Goal: Transaction & Acquisition: Purchase product/service

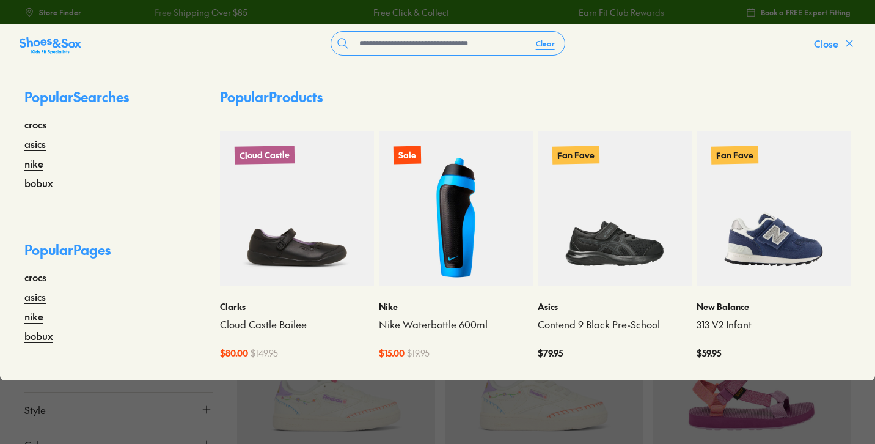
click at [845, 42] on icon at bounding box center [850, 43] width 12 height 12
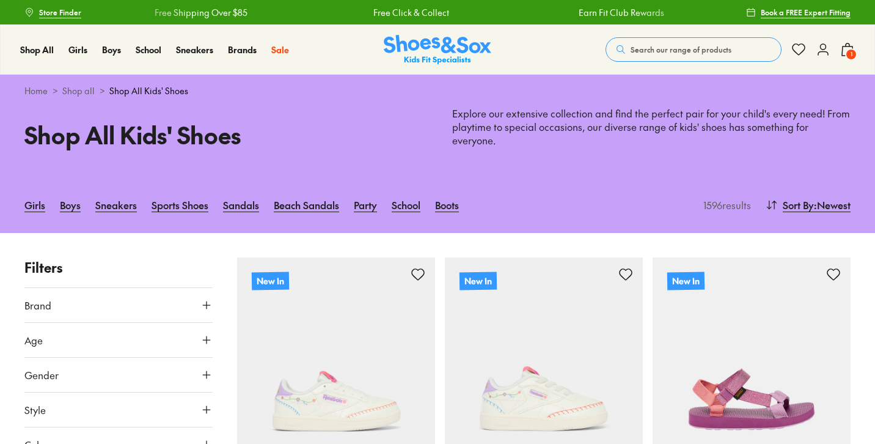
click at [847, 53] on span "1" at bounding box center [851, 54] width 12 height 12
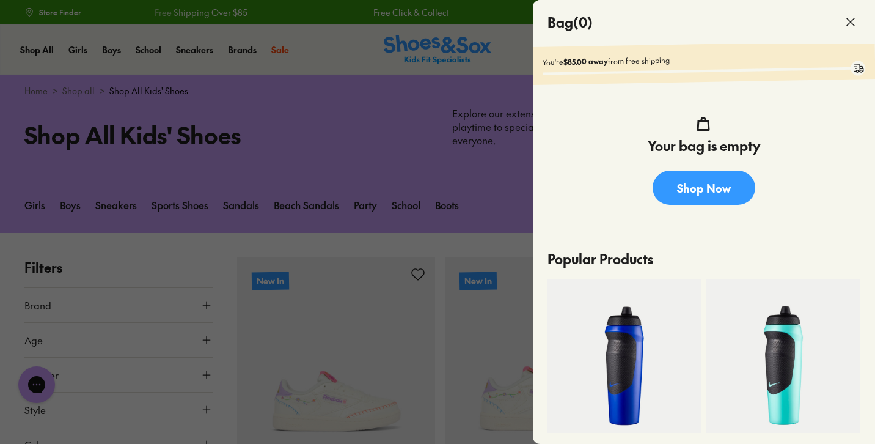
click at [850, 20] on icon at bounding box center [851, 22] width 15 height 15
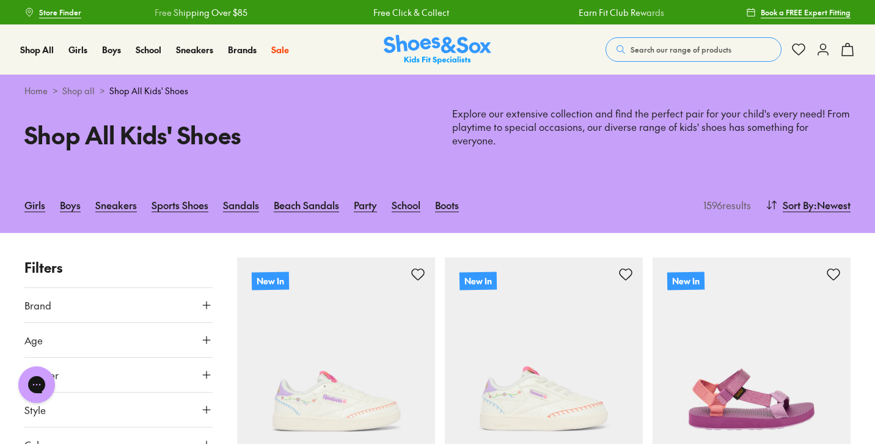
click at [644, 47] on span "Search our range of products" at bounding box center [681, 49] width 101 height 11
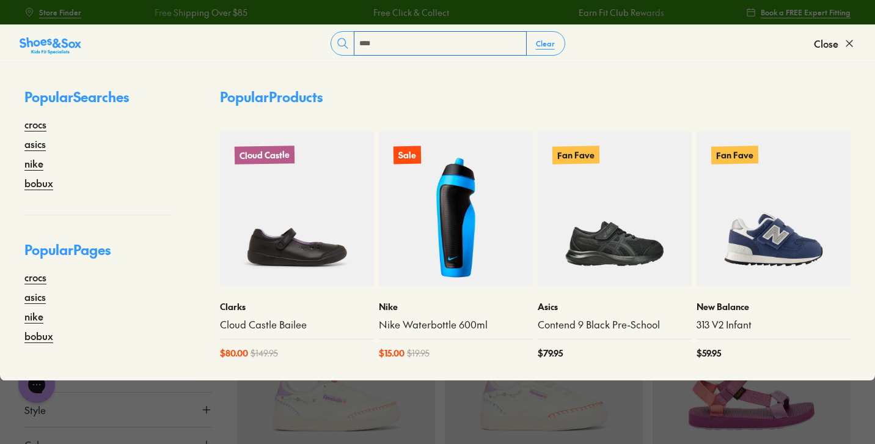
type input "****"
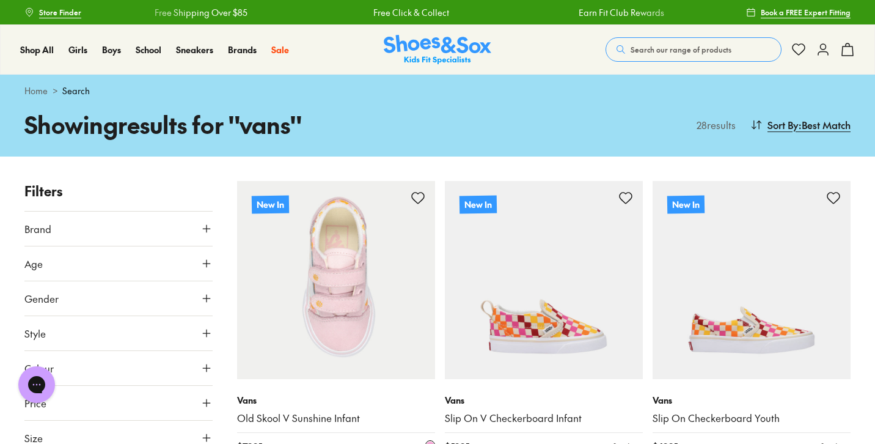
scroll to position [-1, 0]
click at [340, 289] on img at bounding box center [336, 280] width 198 height 198
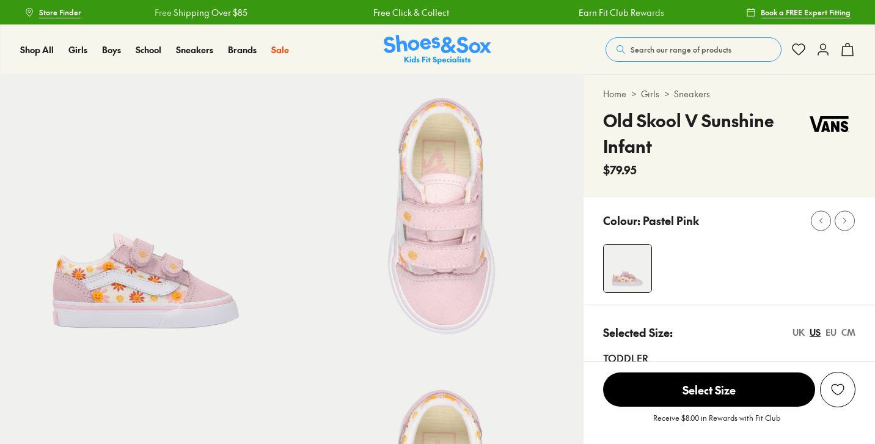
select select "*"
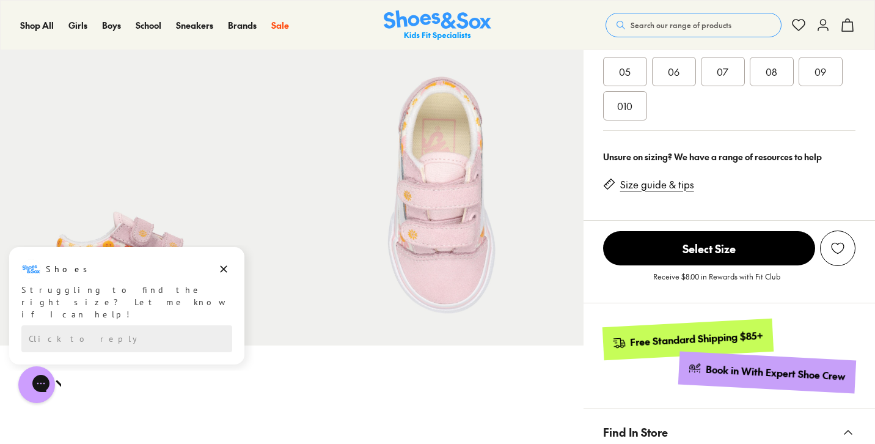
click at [776, 79] on div "08" at bounding box center [772, 71] width 44 height 29
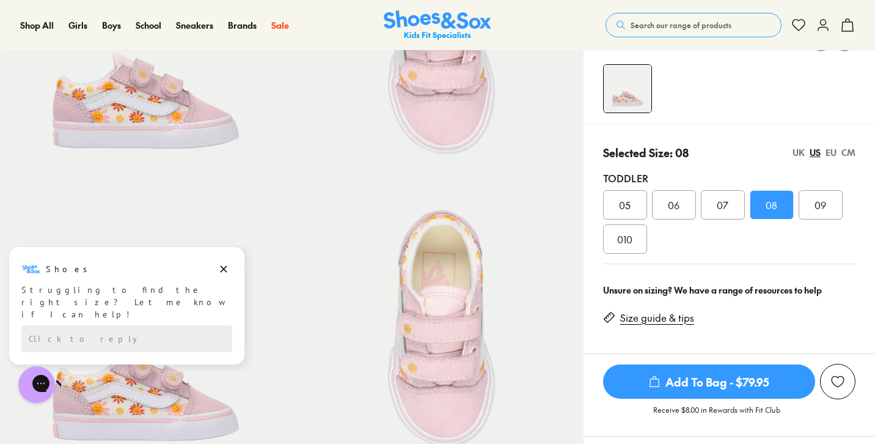
scroll to position [178, 0]
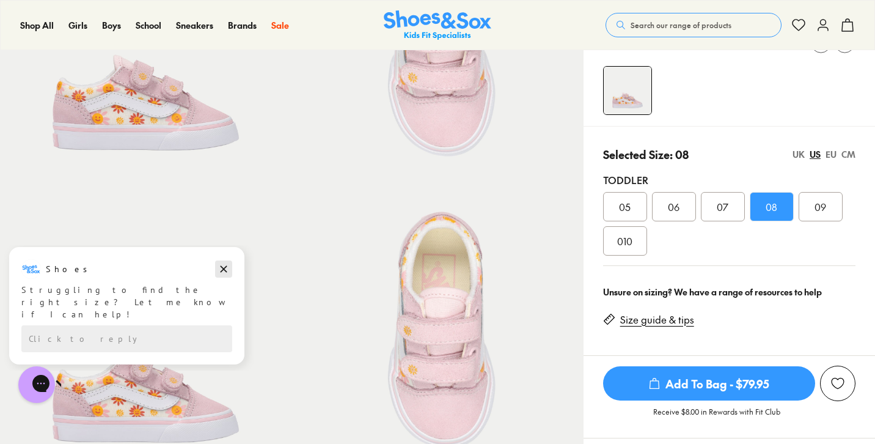
click at [224, 269] on icon "Dismiss campaign" at bounding box center [224, 269] width 7 height 7
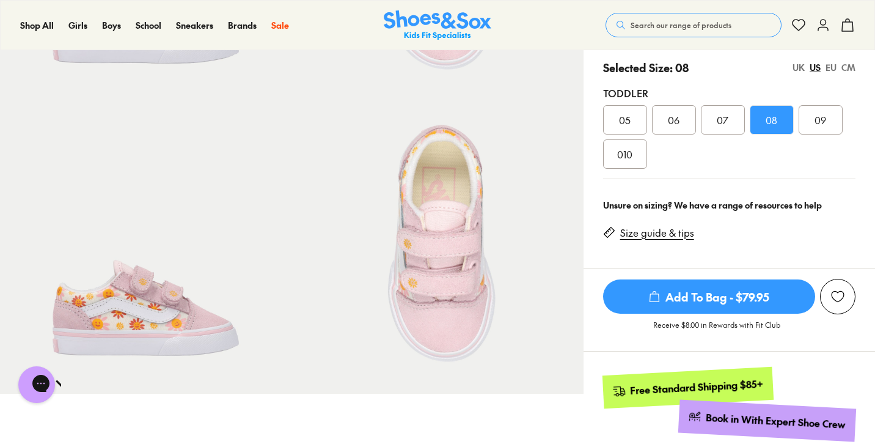
scroll to position [277, 0]
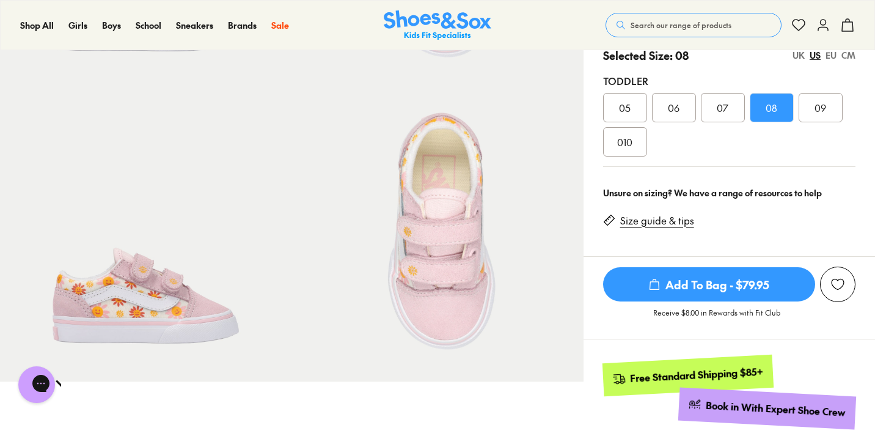
click at [692, 275] on span "Add To Bag - $79.95" at bounding box center [709, 284] width 212 height 34
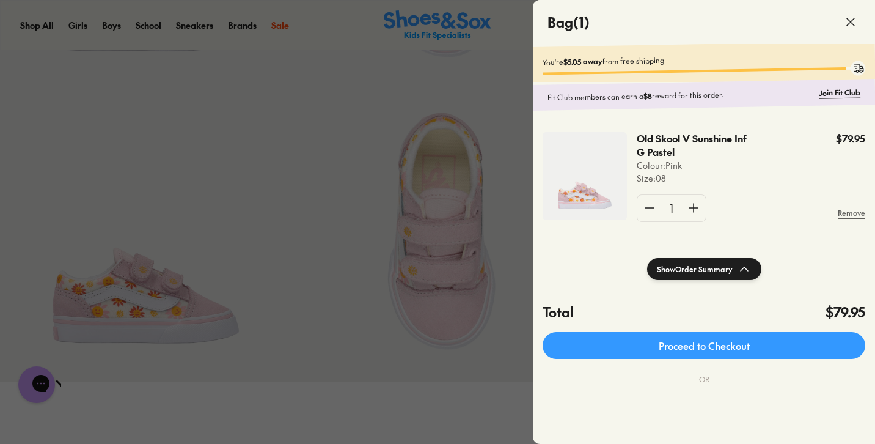
click at [850, 20] on icon at bounding box center [851, 22] width 15 height 15
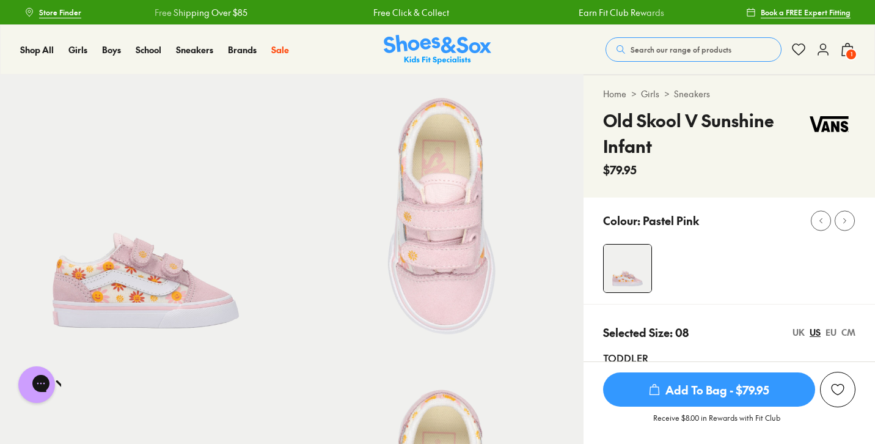
scroll to position [0, 0]
click at [706, 46] on span "Search our range of products" at bounding box center [681, 49] width 101 height 11
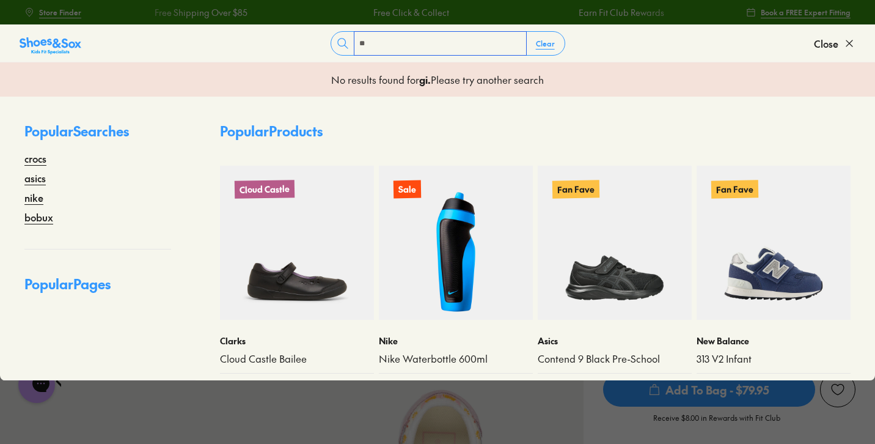
type input "*"
type input "*****"
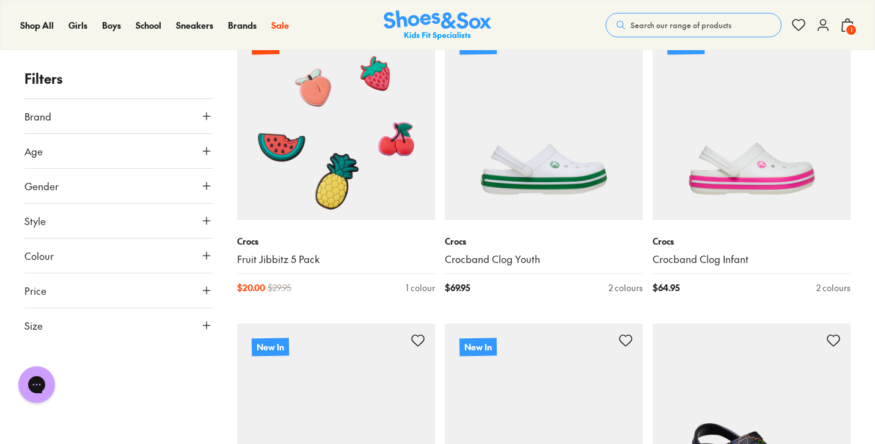
scroll to position [57, 0]
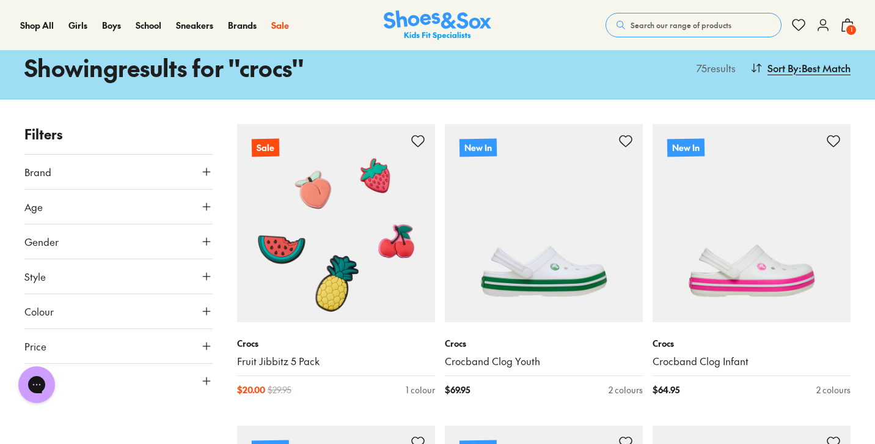
click at [660, 22] on span "Search our range of products" at bounding box center [681, 25] width 101 height 11
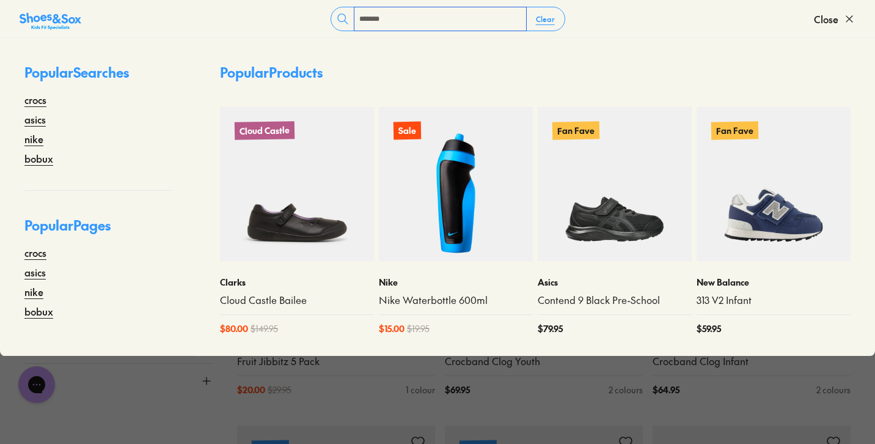
type input "*******"
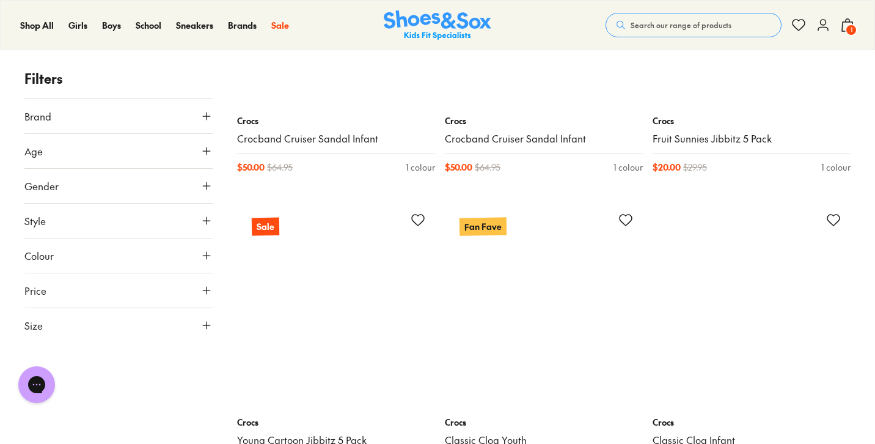
scroll to position [6106, 0]
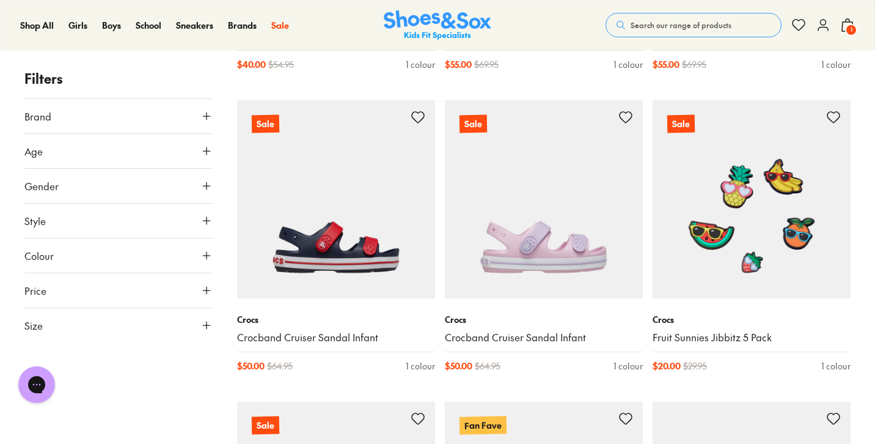
click at [845, 26] on icon at bounding box center [847, 25] width 15 height 15
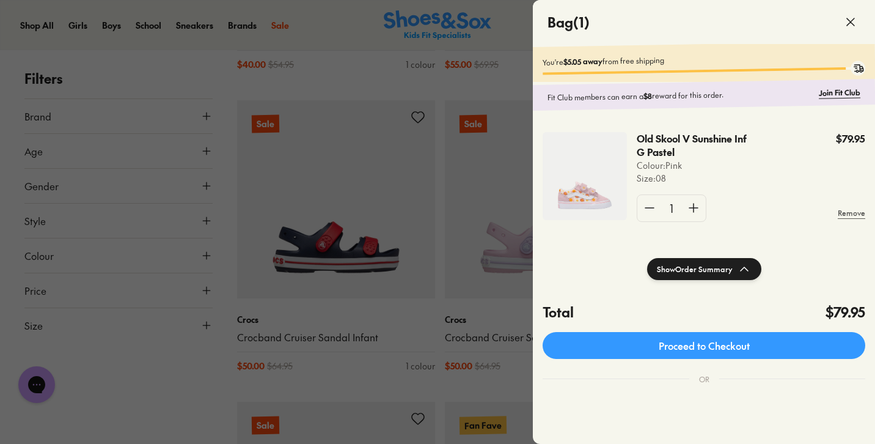
scroll to position [0, 0]
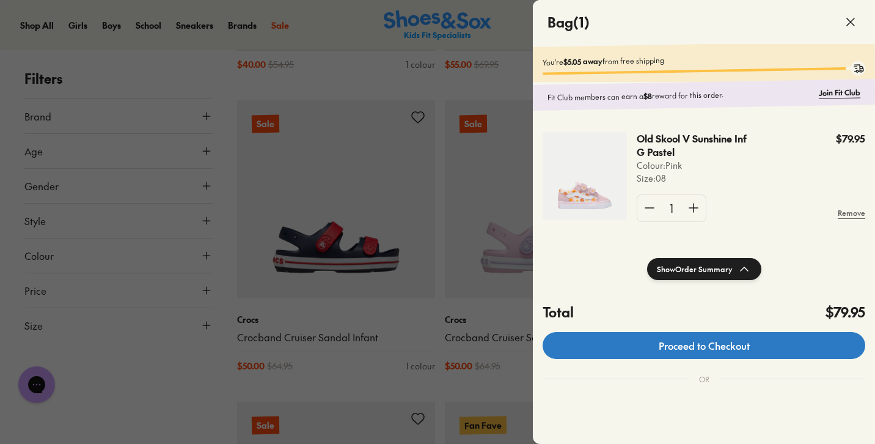
click at [717, 347] on link "Proceed to Checkout" at bounding box center [704, 345] width 323 height 27
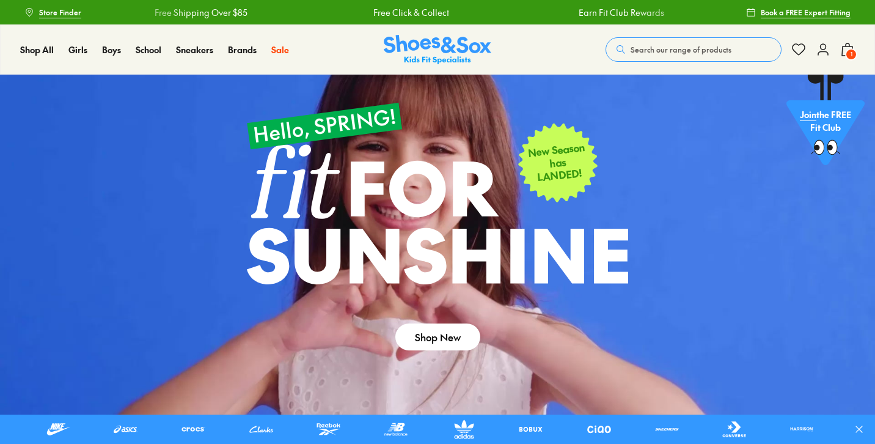
click at [823, 50] on icon at bounding box center [823, 49] width 15 height 15
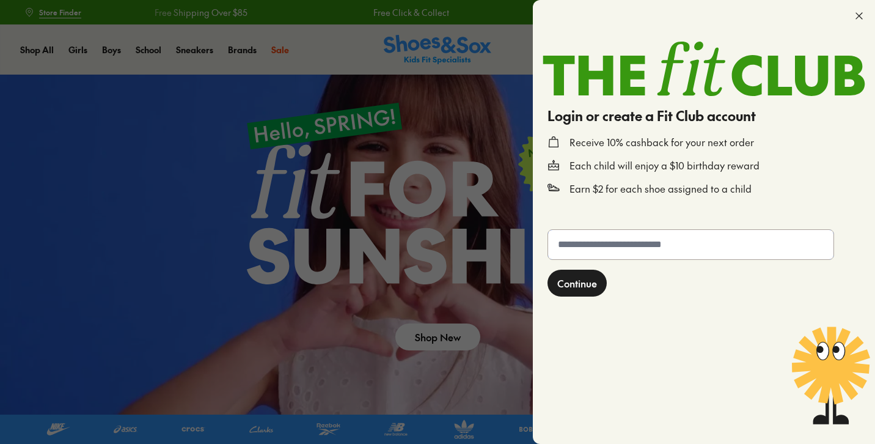
click at [637, 252] on input "text" at bounding box center [690, 244] width 285 height 29
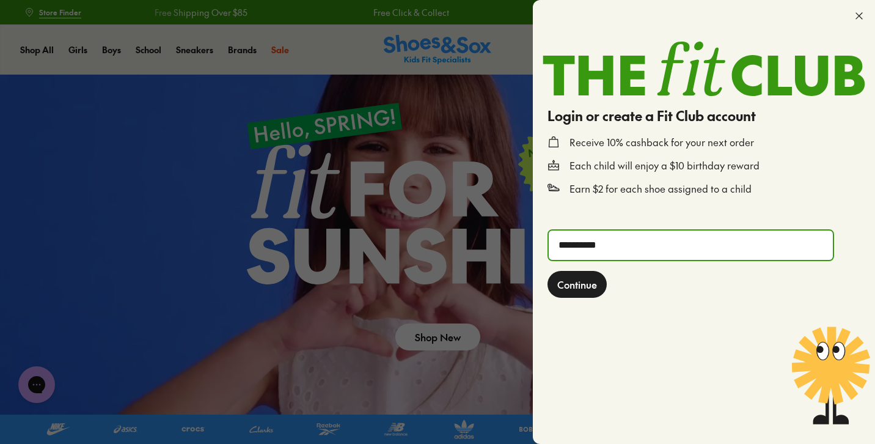
type input "**********"
click at [586, 291] on span "Continue" at bounding box center [577, 284] width 40 height 15
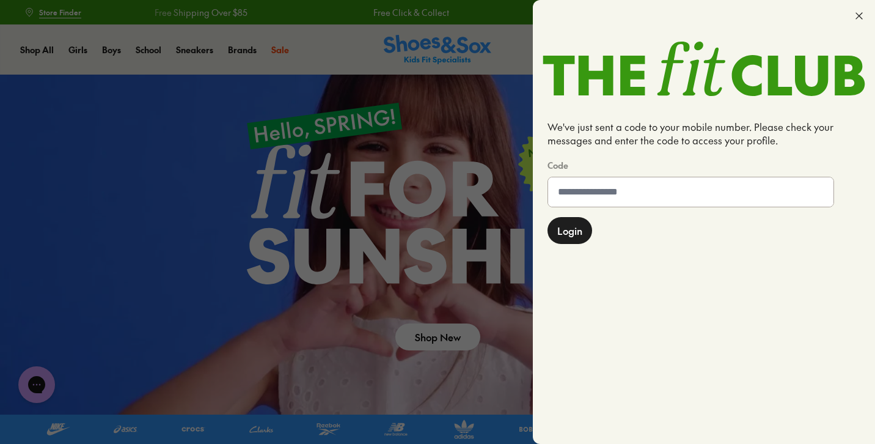
click at [606, 197] on input at bounding box center [690, 191] width 285 height 29
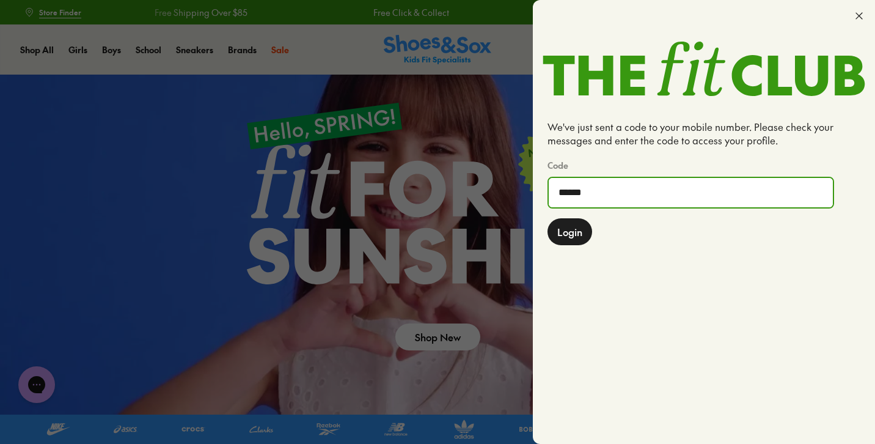
type input "******"
click at [570, 232] on button "Login" at bounding box center [570, 231] width 45 height 27
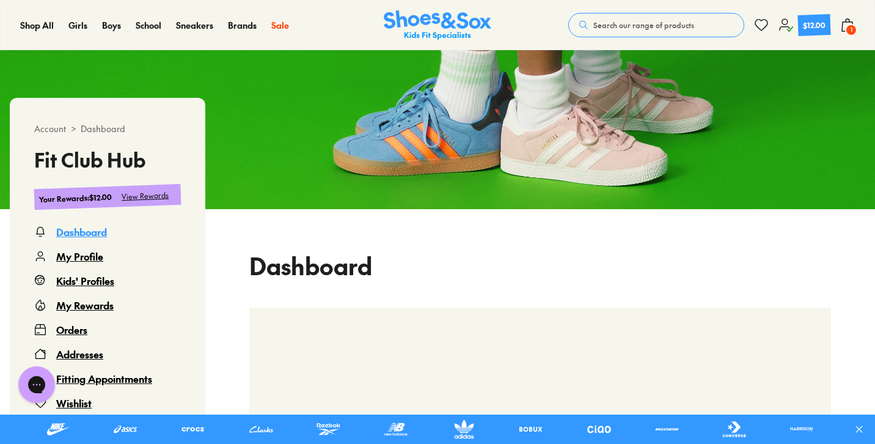
click at [90, 308] on div "My Rewards" at bounding box center [84, 305] width 57 height 15
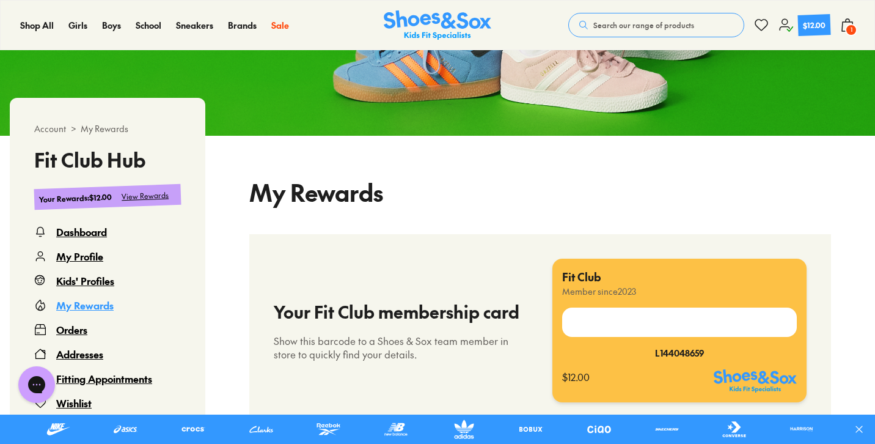
scroll to position [240, 0]
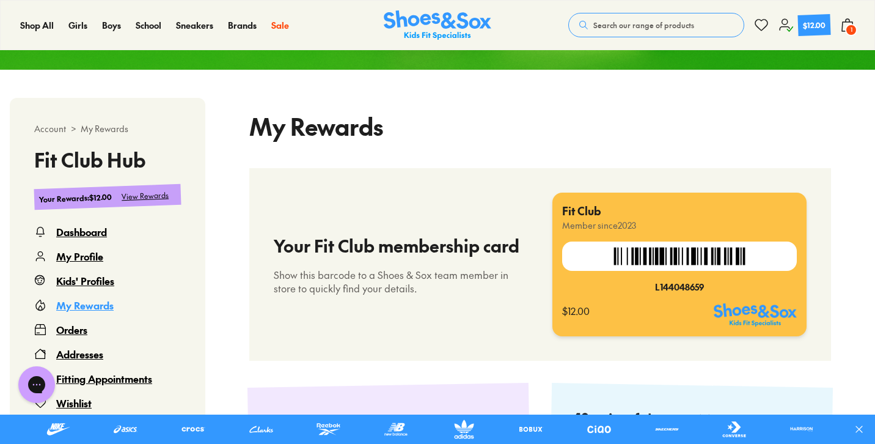
select select
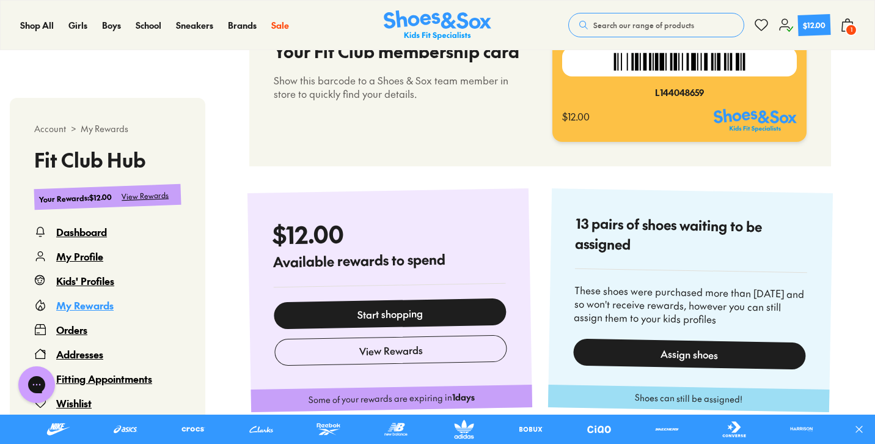
scroll to position [452, 0]
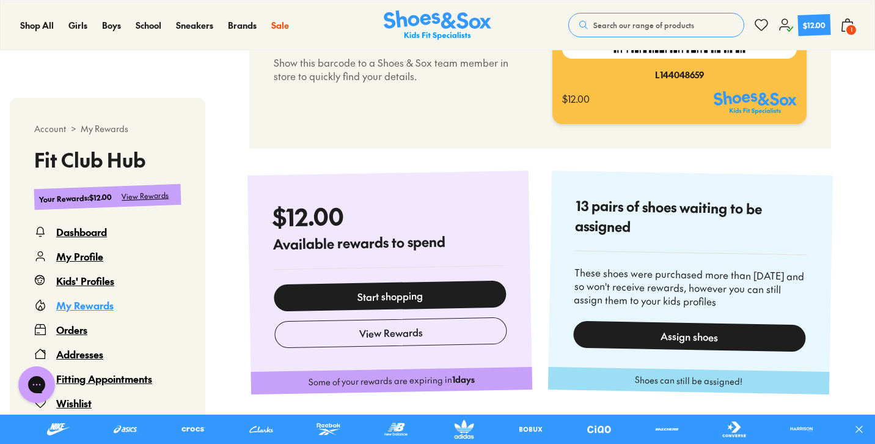
click at [692, 329] on div "Assign shoes" at bounding box center [689, 335] width 233 height 31
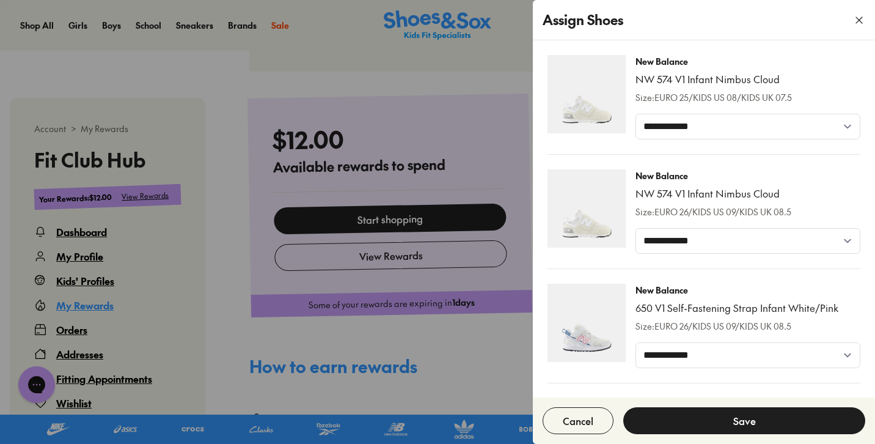
scroll to position [378, 0]
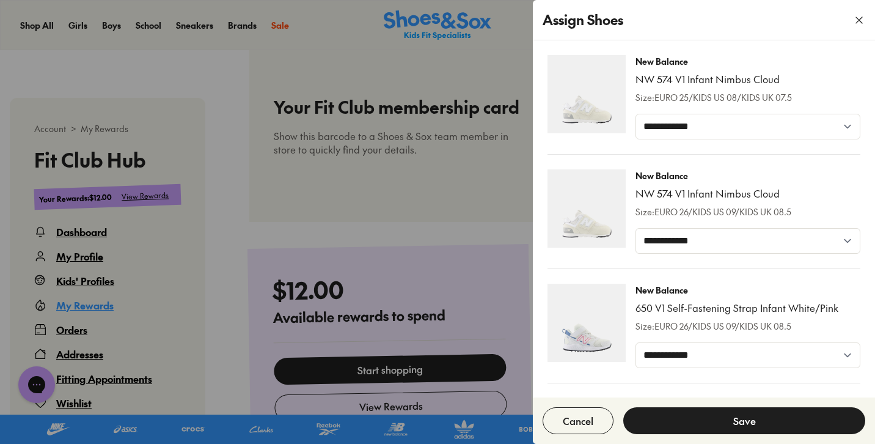
click at [860, 19] on use "button" at bounding box center [859, 20] width 6 height 6
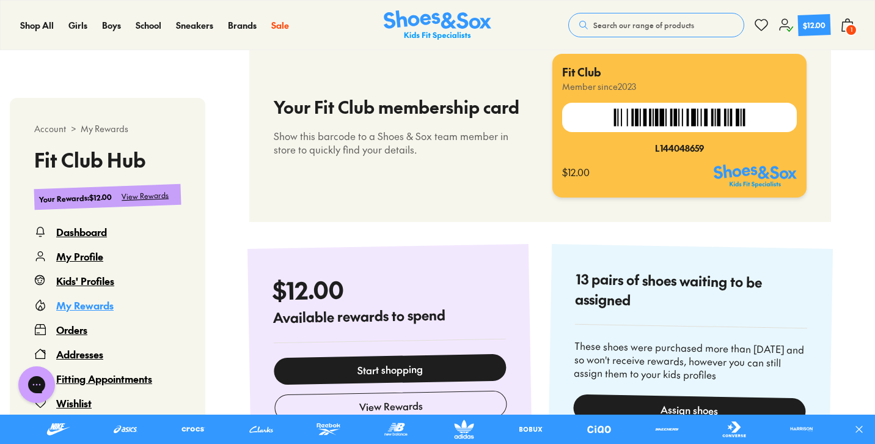
click at [853, 27] on span "1" at bounding box center [851, 30] width 12 height 12
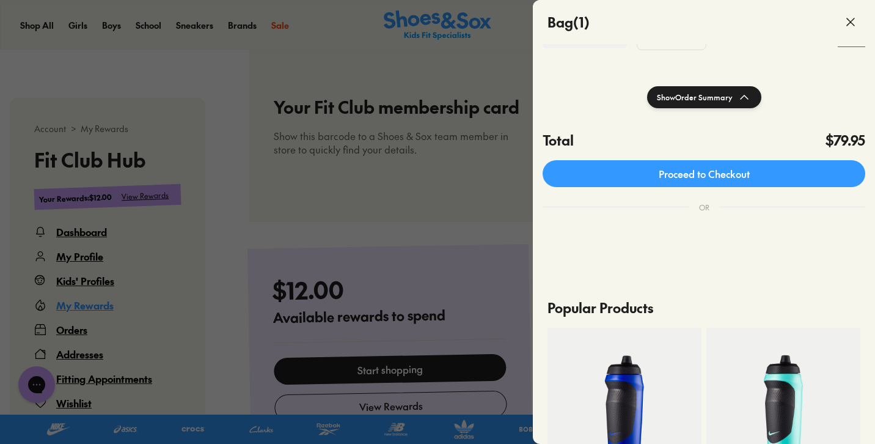
scroll to position [192, 0]
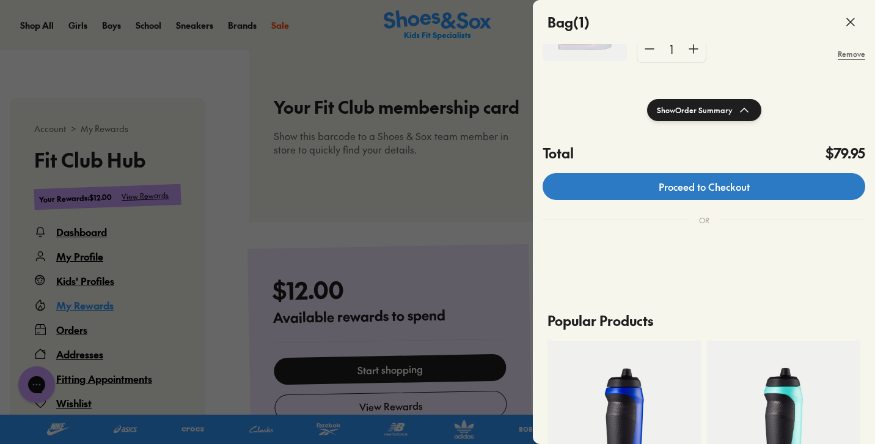
click at [741, 197] on link "Proceed to Checkout" at bounding box center [704, 186] width 323 height 27
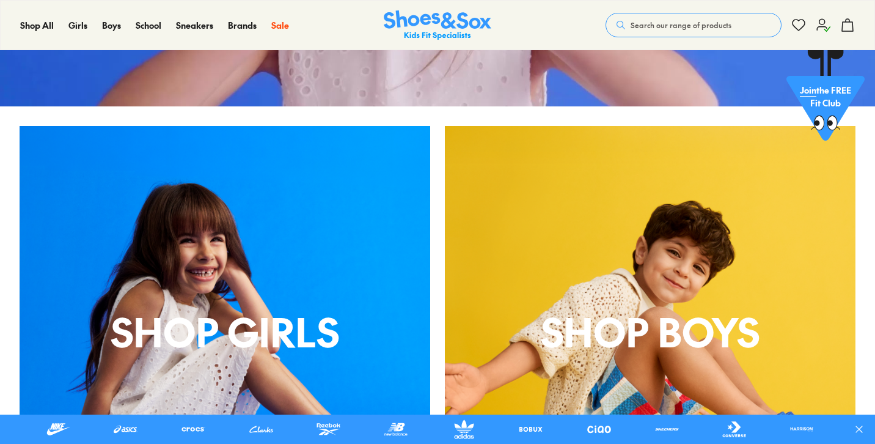
scroll to position [340, 0]
